Goal: Transaction & Acquisition: Purchase product/service

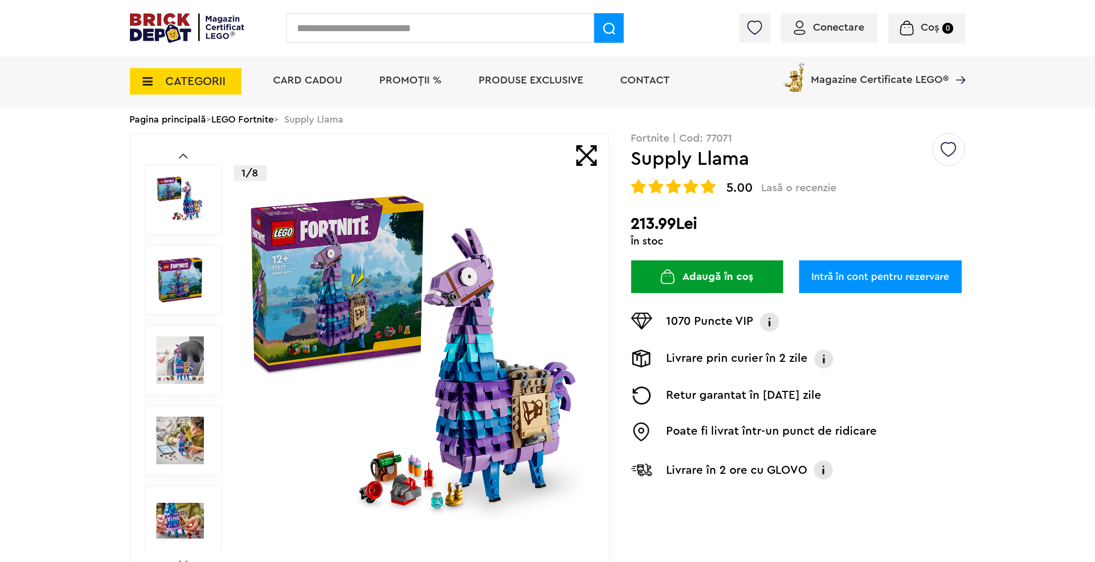
scroll to position [59, 0]
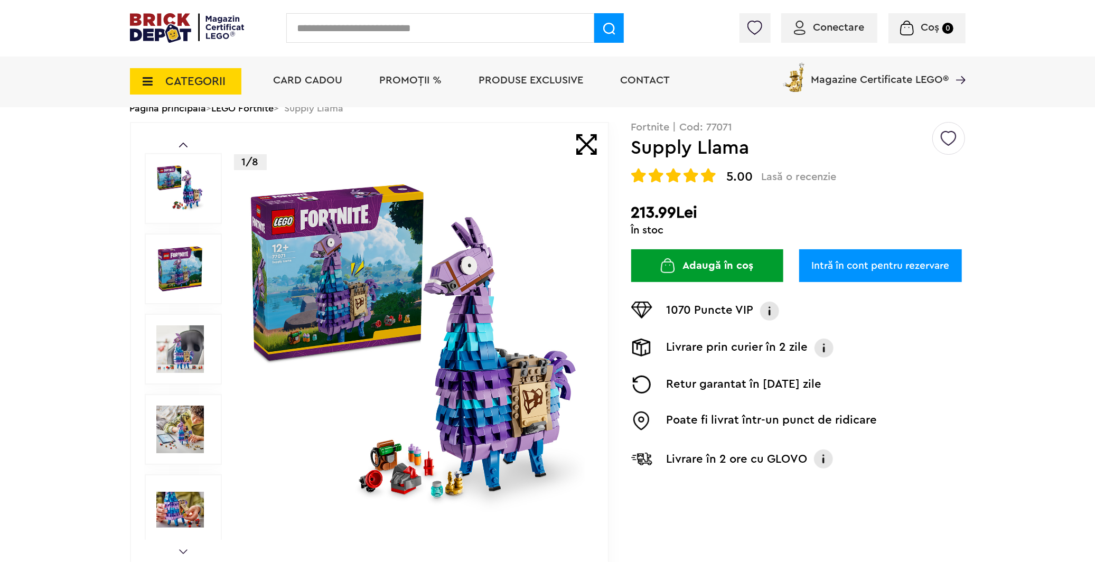
click at [189, 356] on img at bounding box center [180, 349] width 48 height 48
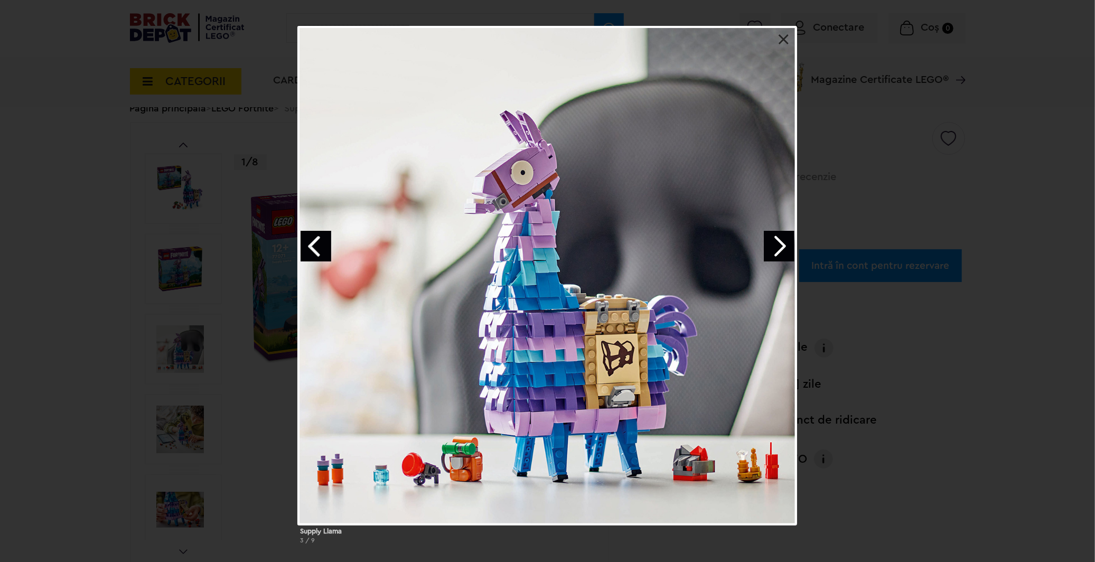
click at [775, 256] on link "Next image" at bounding box center [778, 246] width 31 height 31
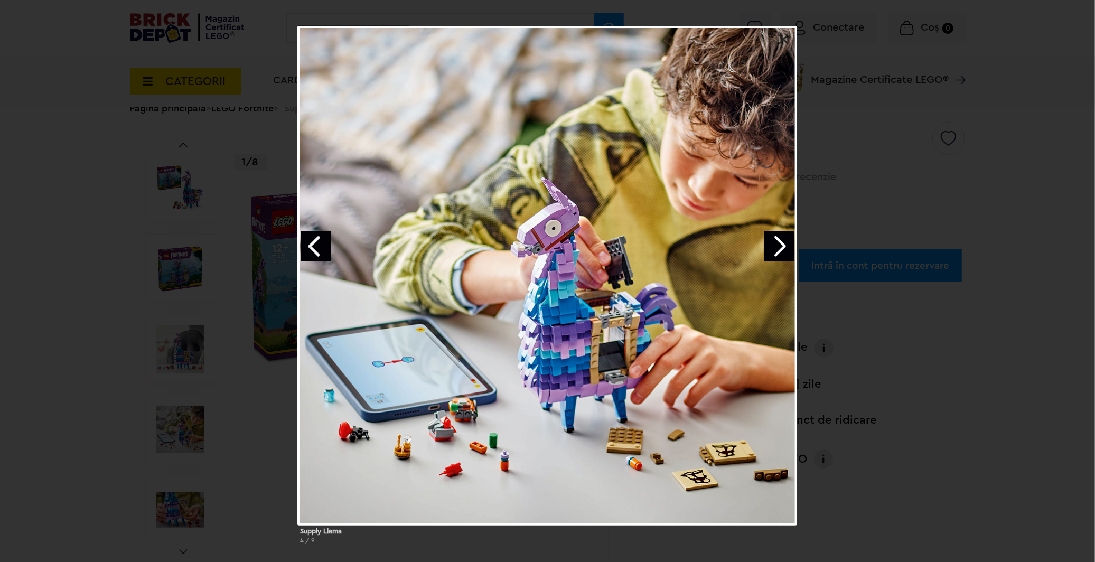
click at [775, 256] on link "Next image" at bounding box center [778, 246] width 31 height 31
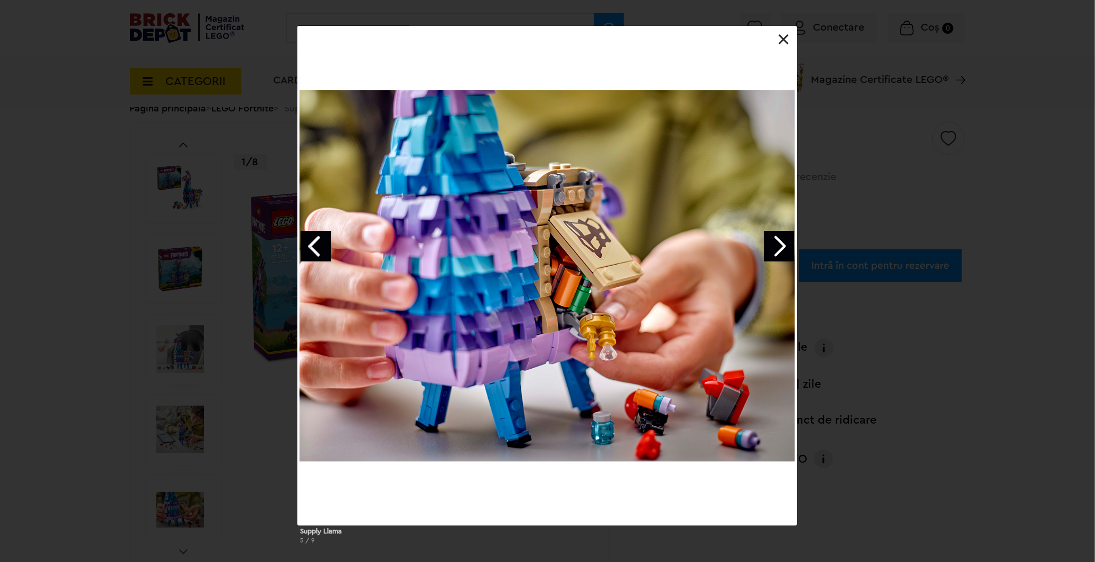
click at [775, 249] on link "Next image" at bounding box center [778, 246] width 31 height 31
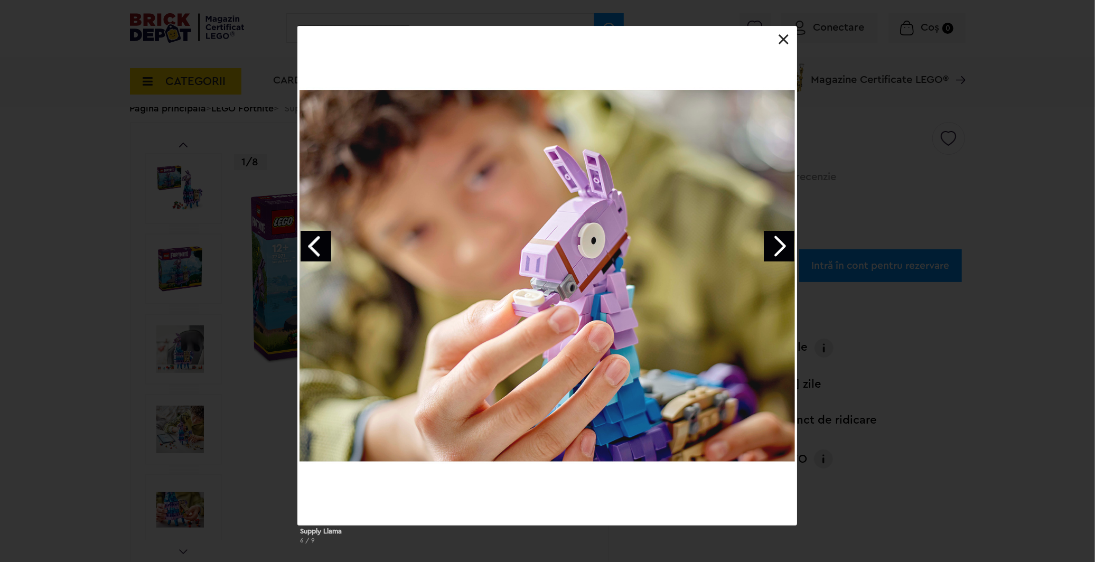
click at [775, 249] on link "Next image" at bounding box center [778, 246] width 31 height 31
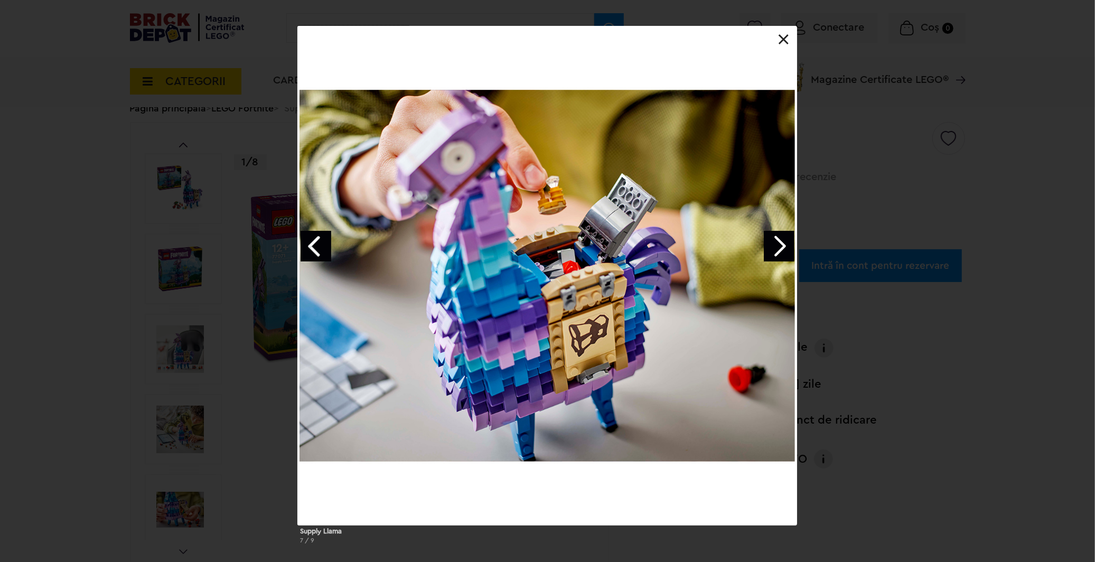
click at [892, 277] on div "Supply Llama 7 / 9" at bounding box center [547, 289] width 1095 height 526
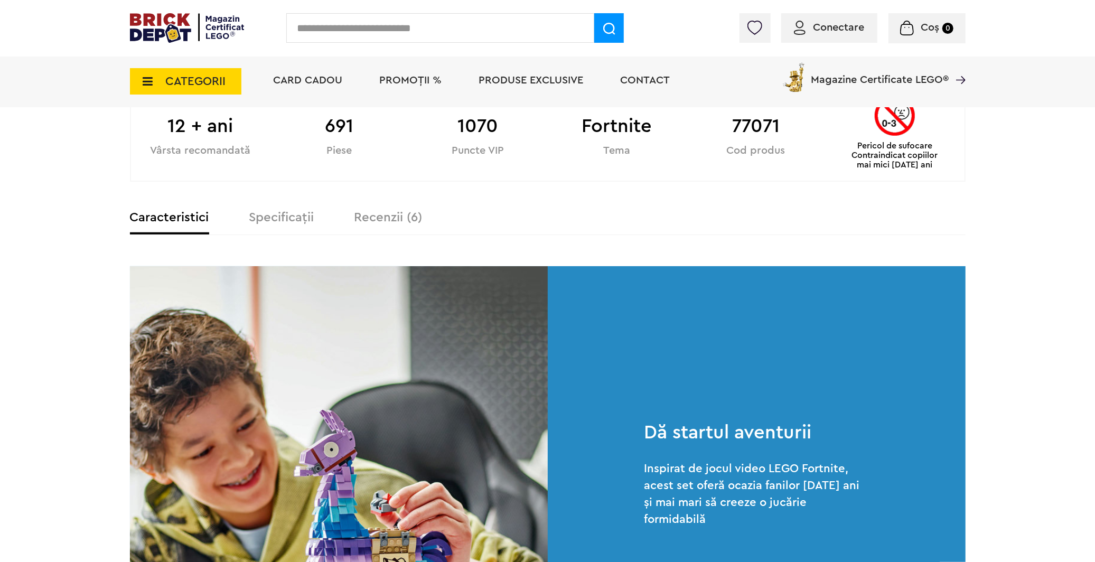
scroll to position [587, 0]
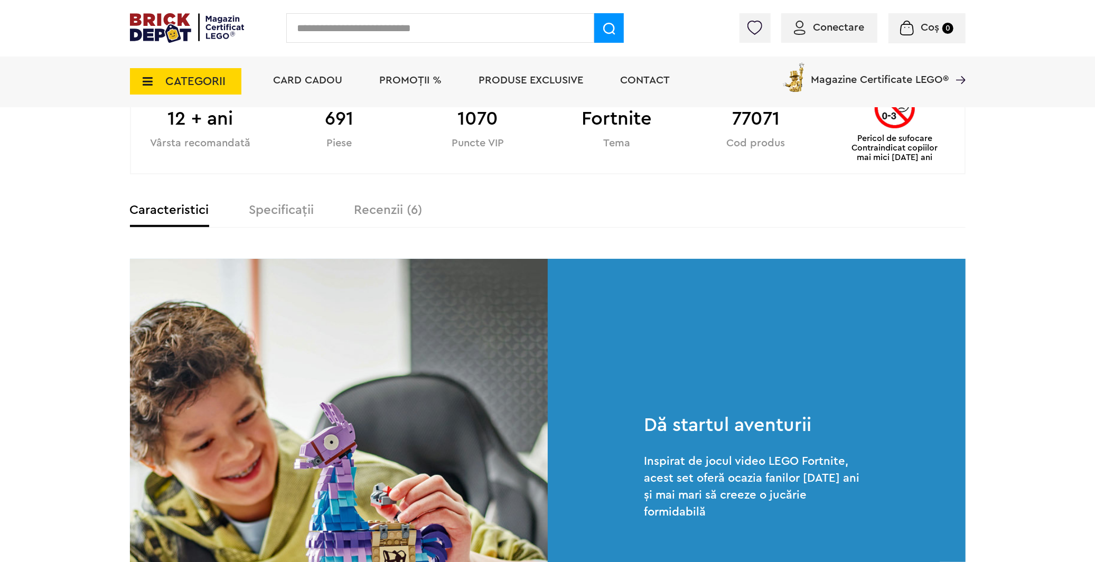
click at [303, 214] on label "Specificații" at bounding box center [281, 210] width 65 height 13
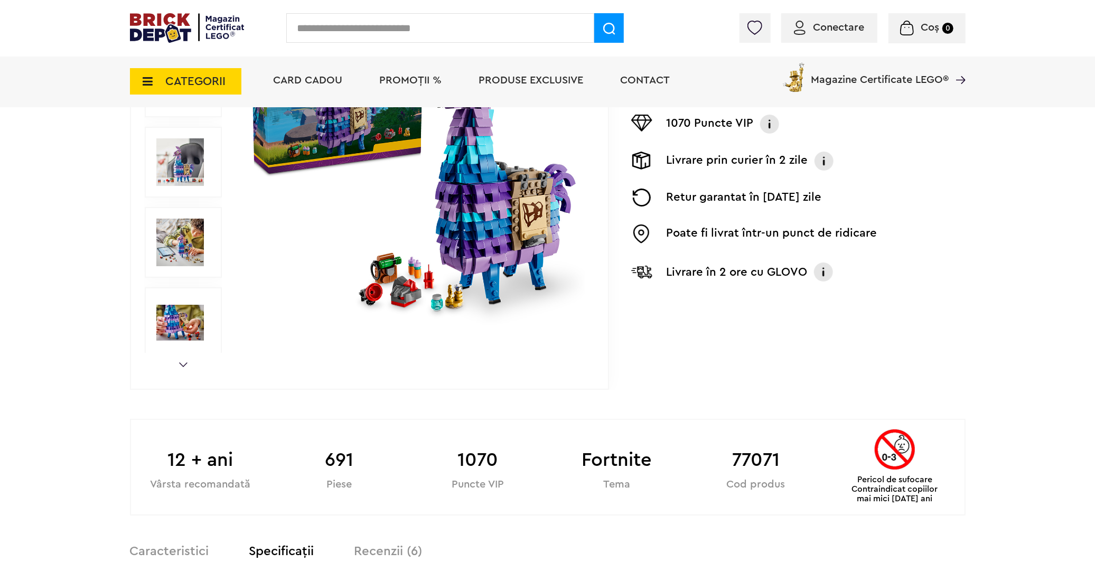
scroll to position [234, 0]
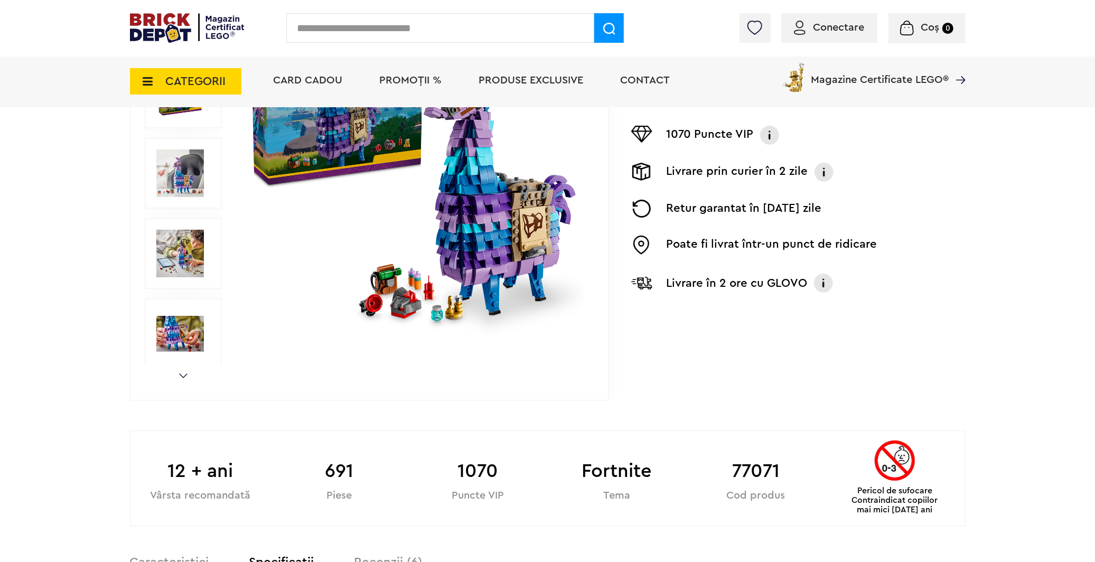
click at [418, 92] on li "PROMOȚII %" at bounding box center [410, 81] width 83 height 51
click at [412, 82] on span "PROMOȚII %" at bounding box center [411, 80] width 62 height 11
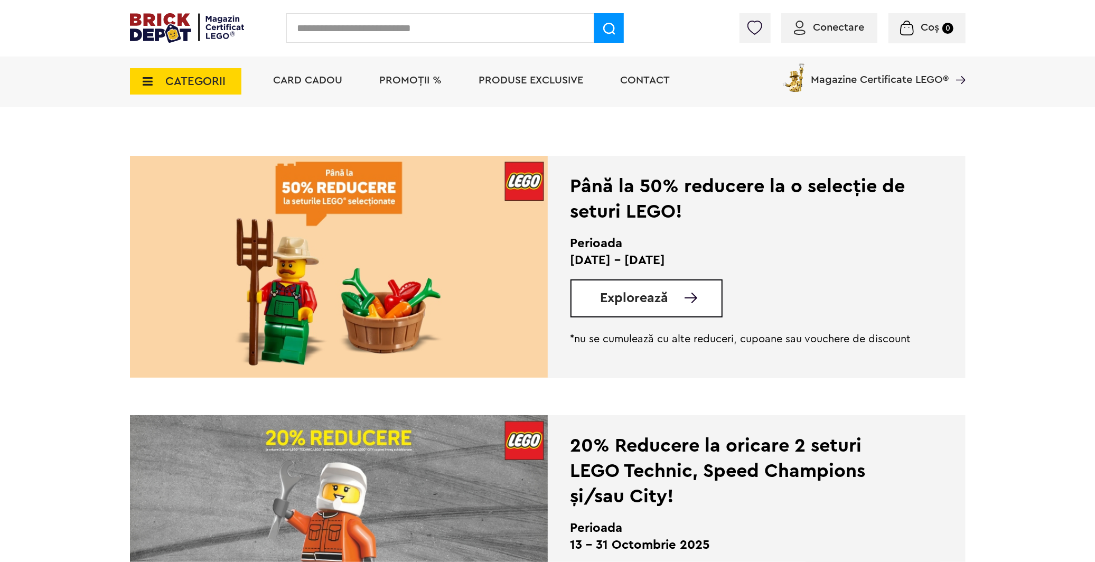
scroll to position [176, 0]
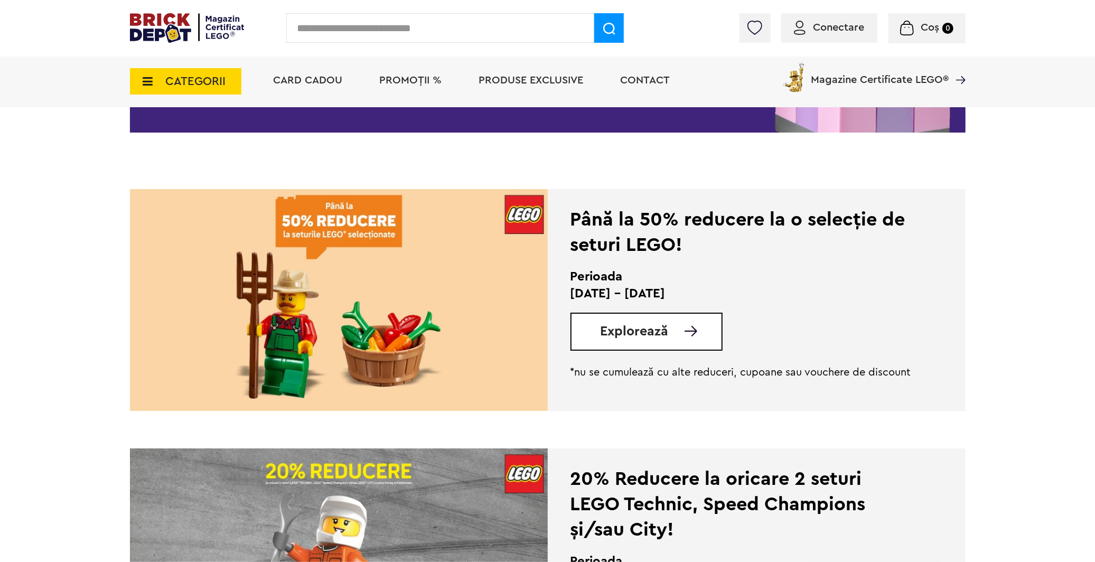
click at [603, 341] on div "Explorează" at bounding box center [646, 332] width 152 height 38
click at [658, 334] on span "Explorează" at bounding box center [634, 331] width 68 height 13
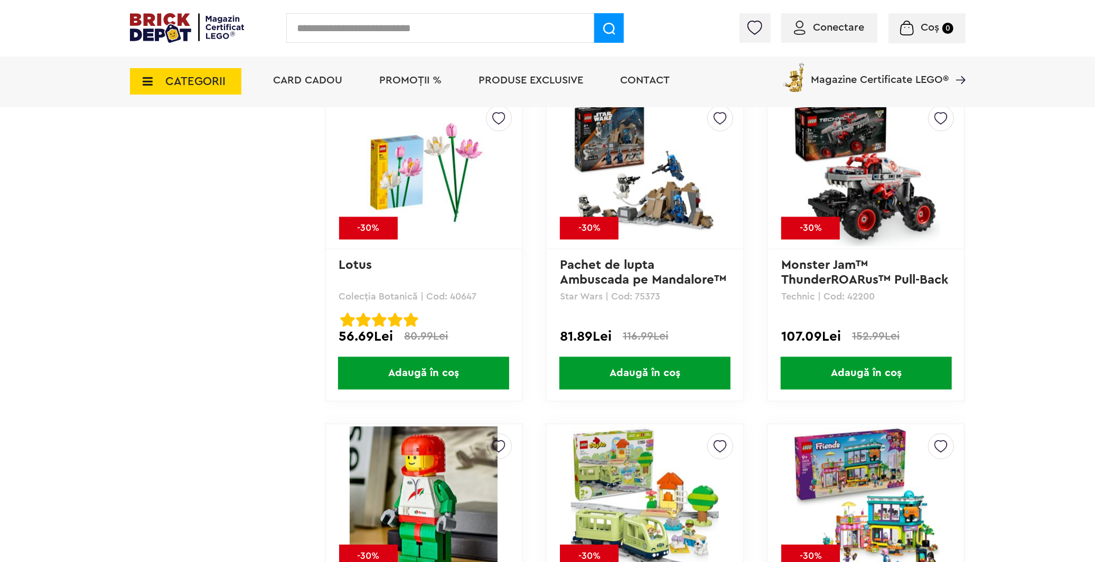
scroll to position [1701, 0]
